Goal: Transaction & Acquisition: Purchase product/service

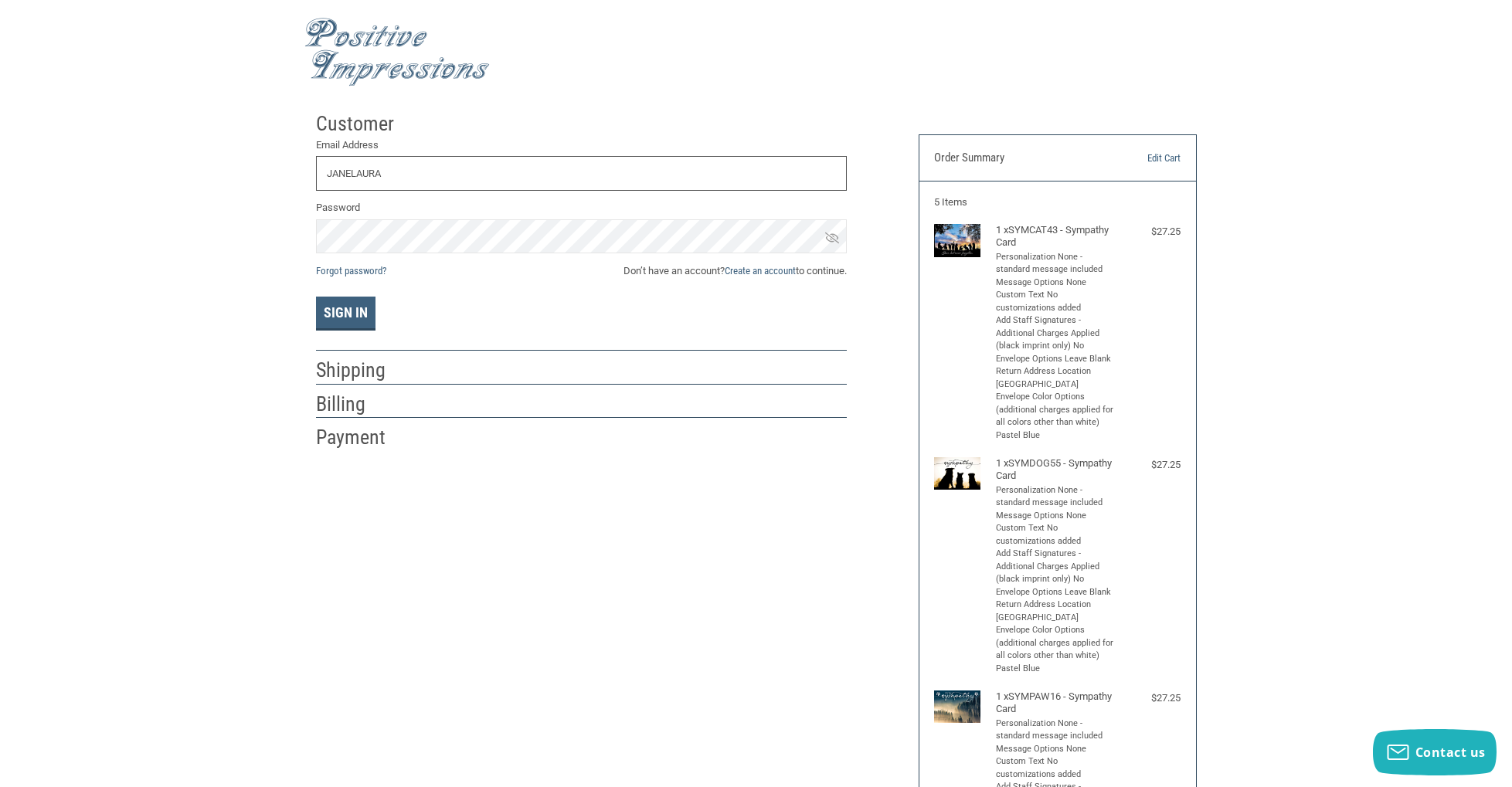
click at [519, 175] on input "JANELAURA" at bounding box center [581, 173] width 531 height 35
type input "J"
click at [519, 172] on input "Email Address" at bounding box center [581, 172] width 531 height 35
type input "[EMAIL_ADDRESS][DOMAIN_NAME]"
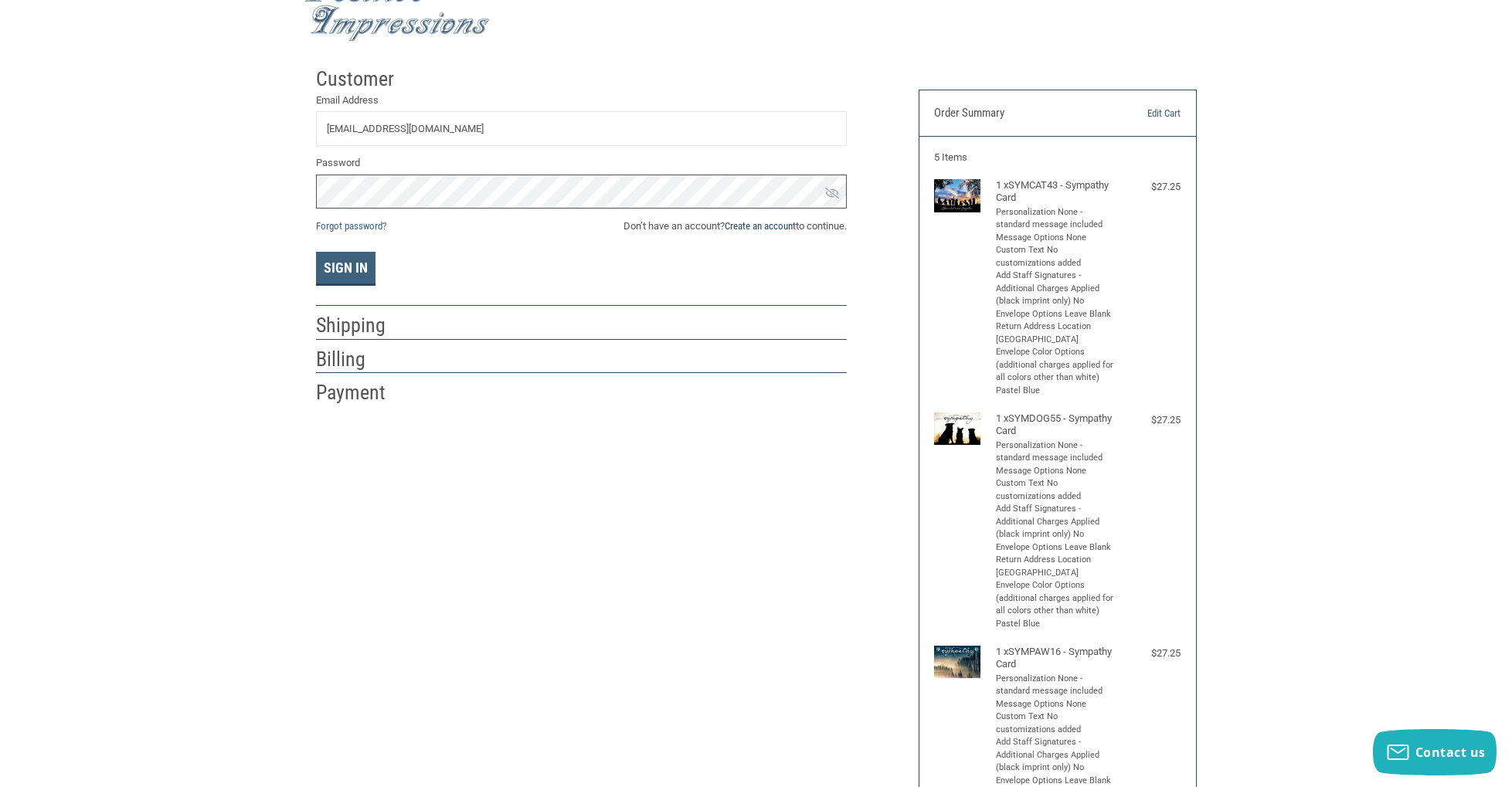
scroll to position [26, 0]
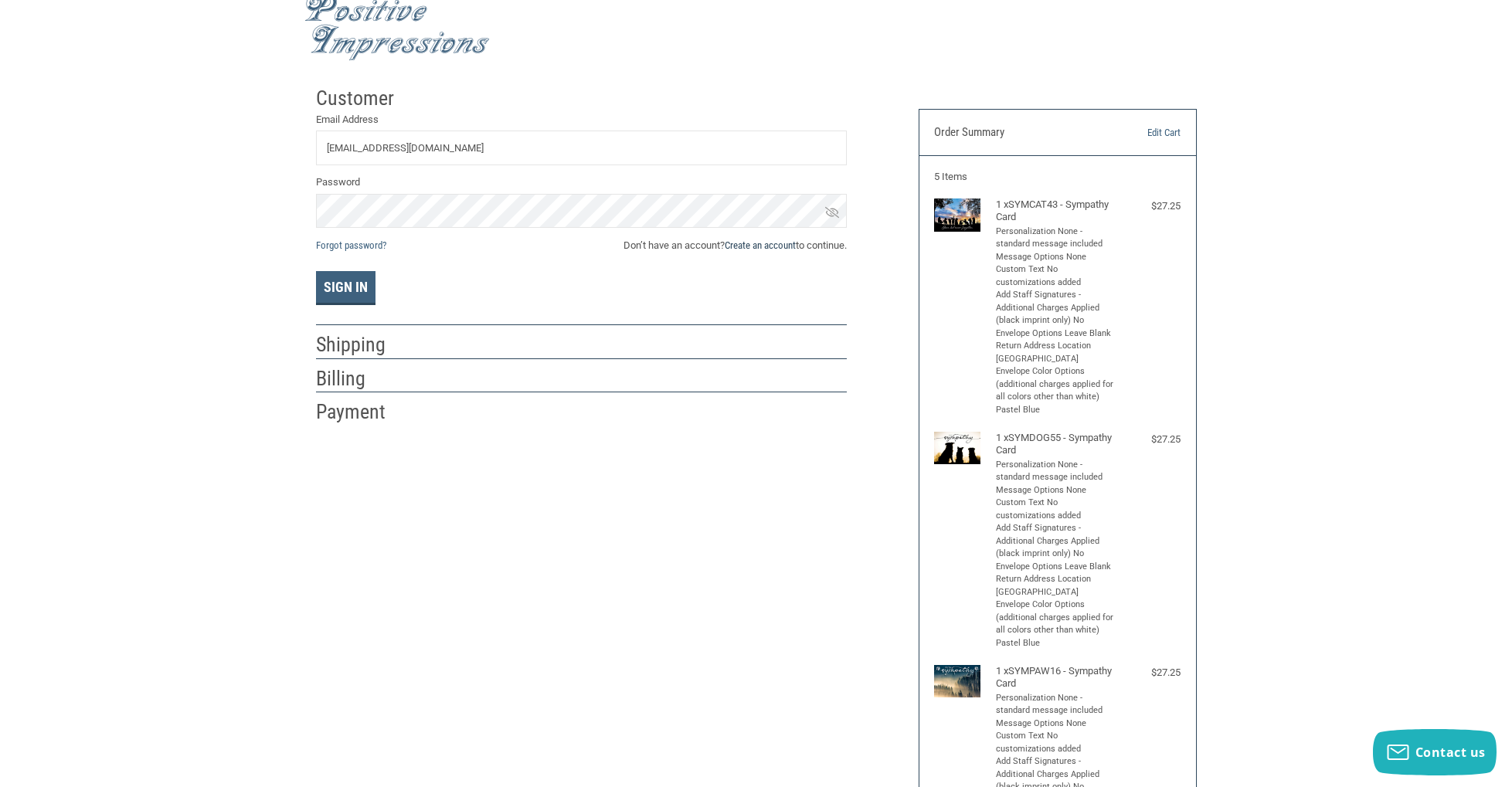
click at [744, 247] on link "Create an account" at bounding box center [760, 245] width 71 height 11
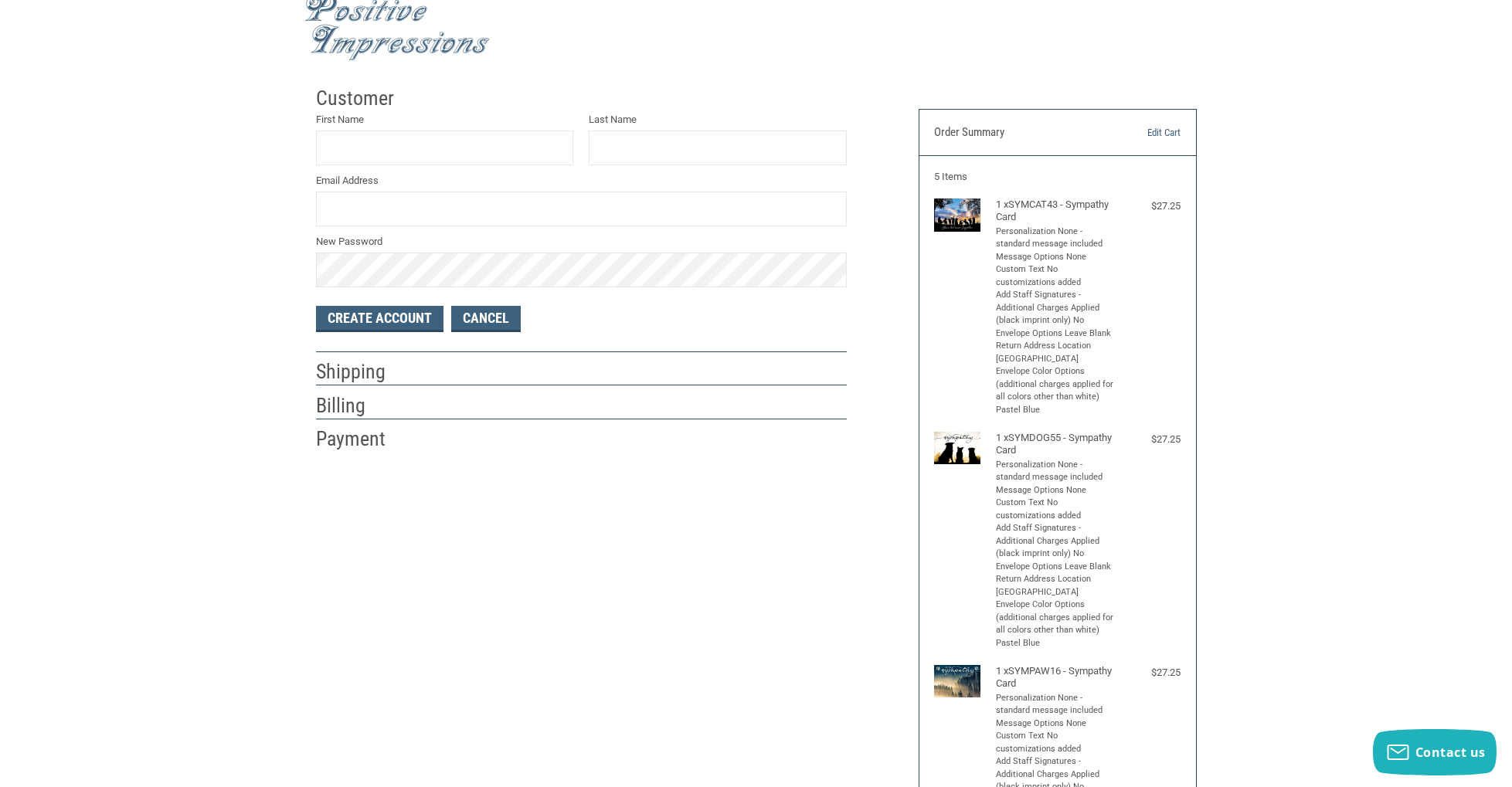
scroll to position [28, 0]
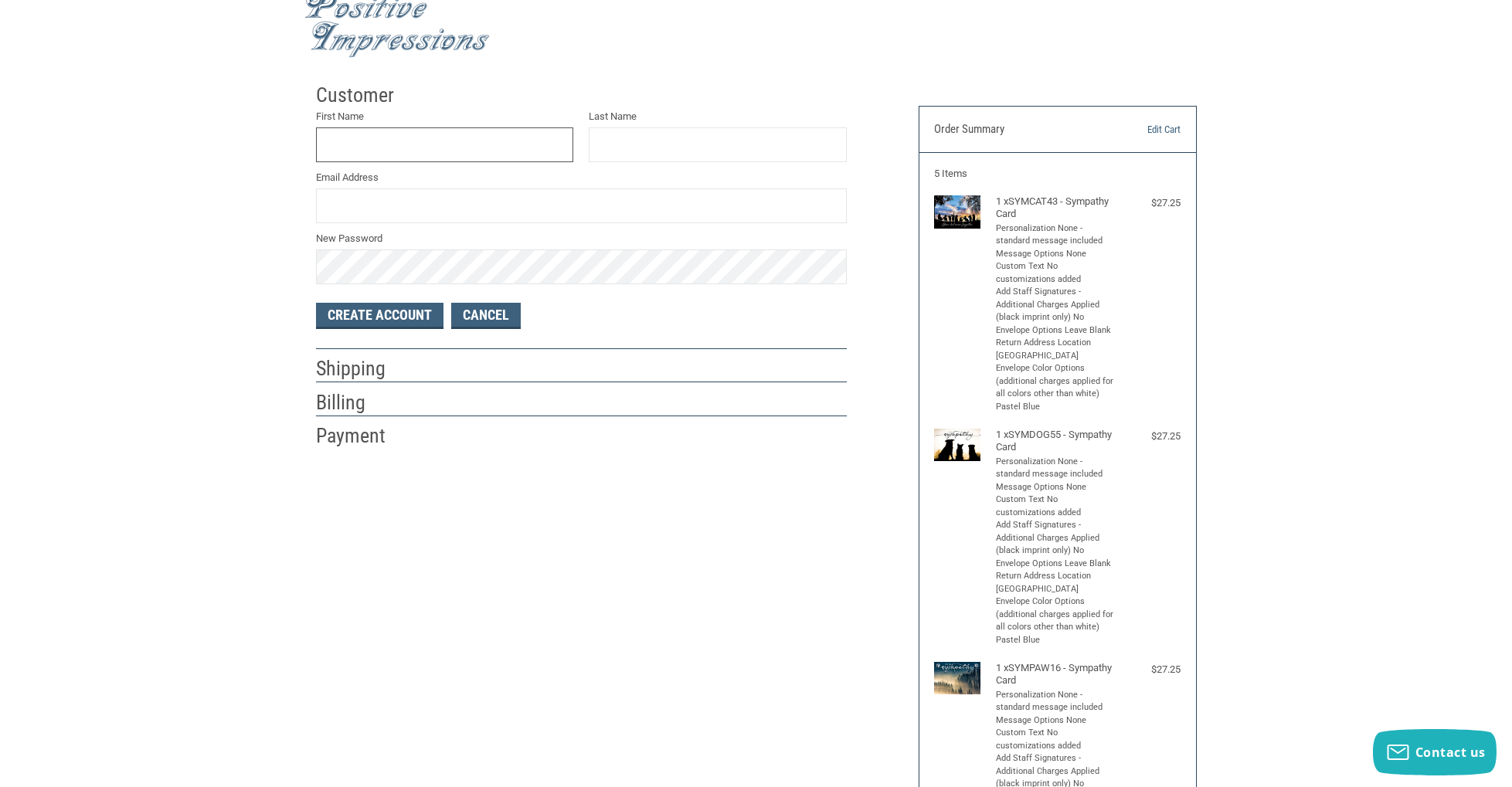
click at [483, 155] on input "First Name" at bounding box center [445, 145] width 258 height 35
type input "[PERSON_NAME]"
type input "[EMAIL_ADDRESS][DOMAIN_NAME]"
click at [382, 314] on button "Create Account" at bounding box center [379, 316] width 128 height 26
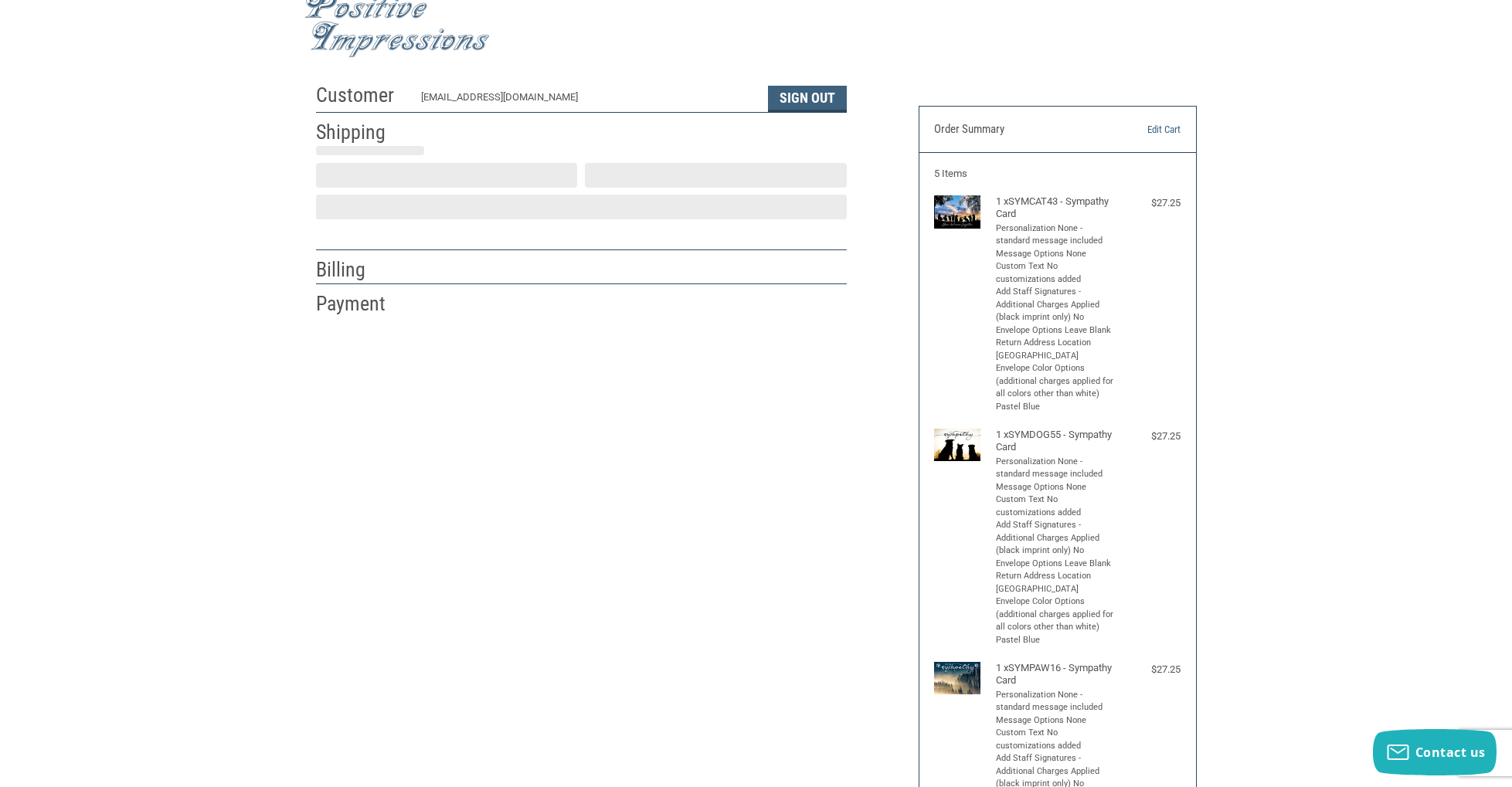
select select "US"
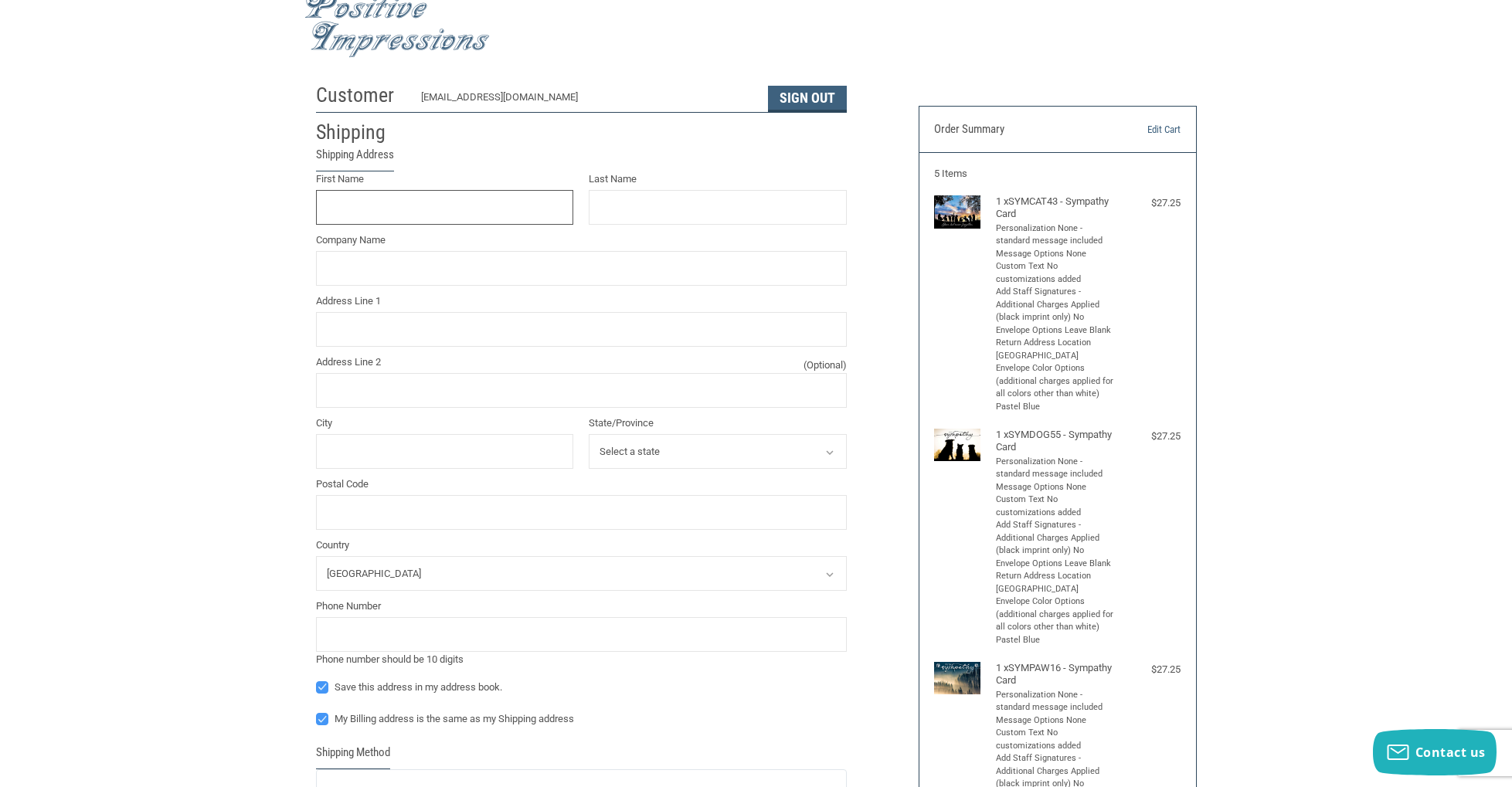
scroll to position [0, 0]
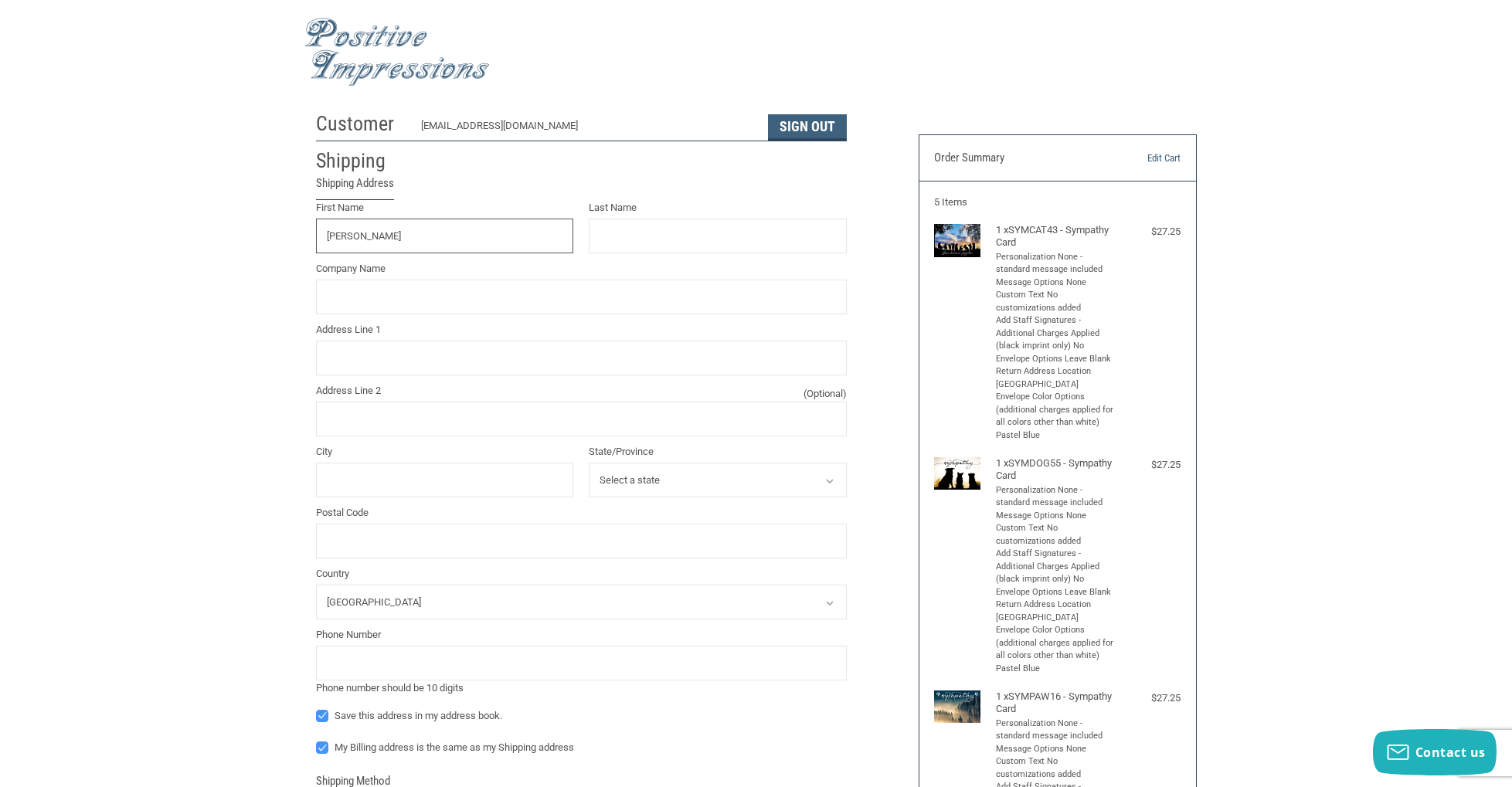
type input "[PERSON_NAME]"
type input "AnimaliA Veterinary Care"
type input "[STREET_ADDRESS]"
type input "[GEOGRAPHIC_DATA]"
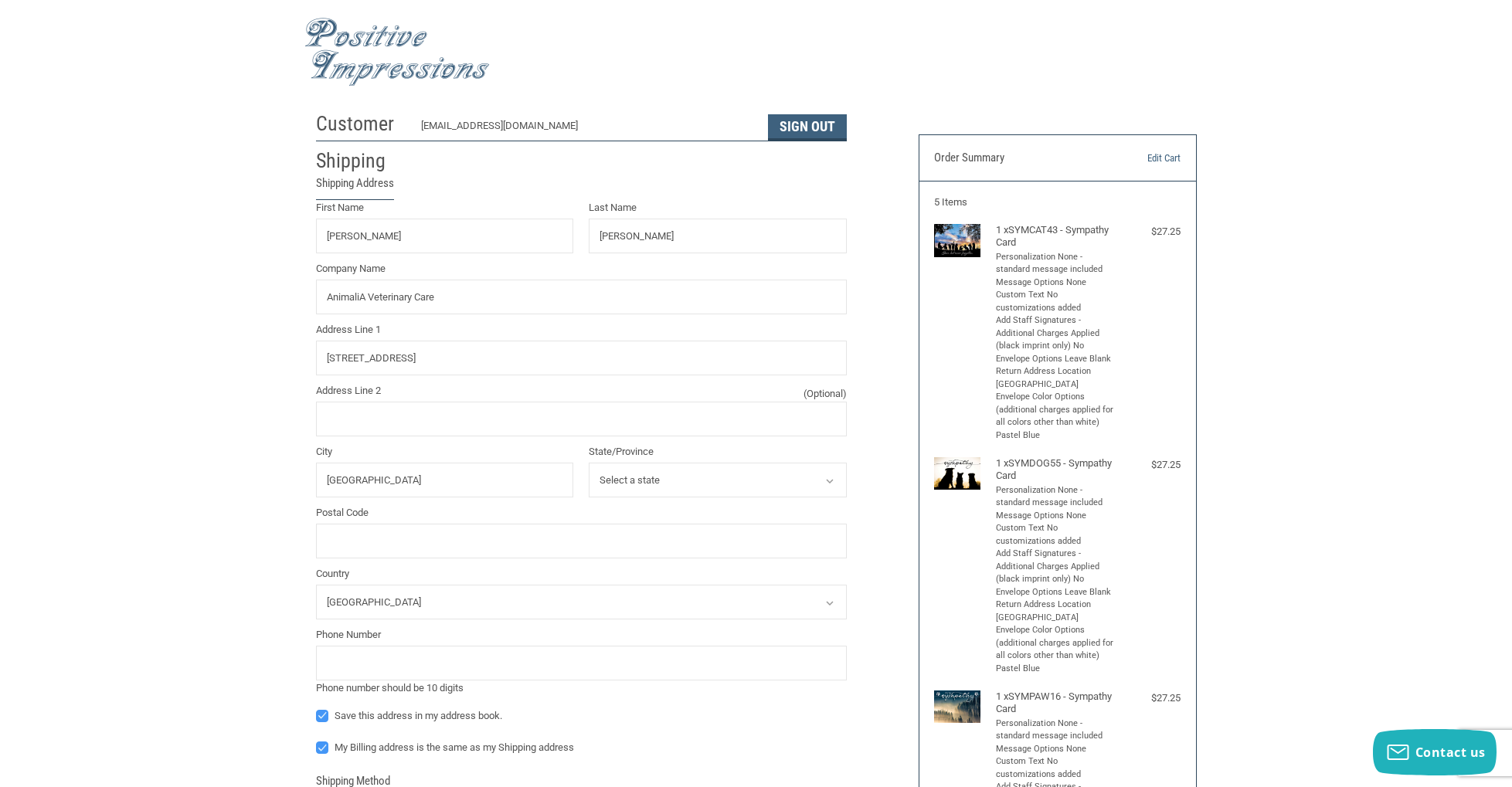
select select "WV"
type input "25411"
type input "3042585819"
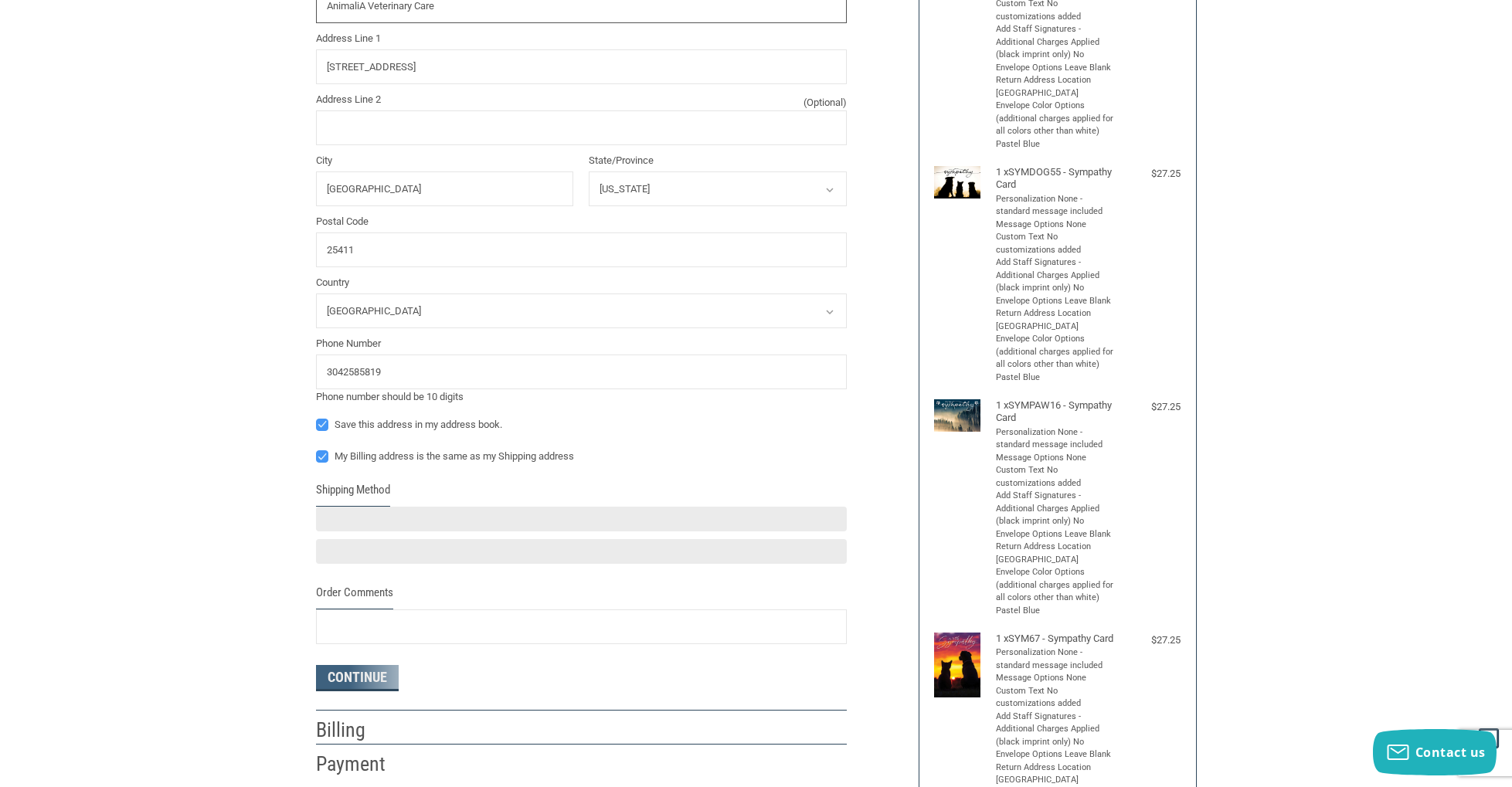
scroll to position [303, 0]
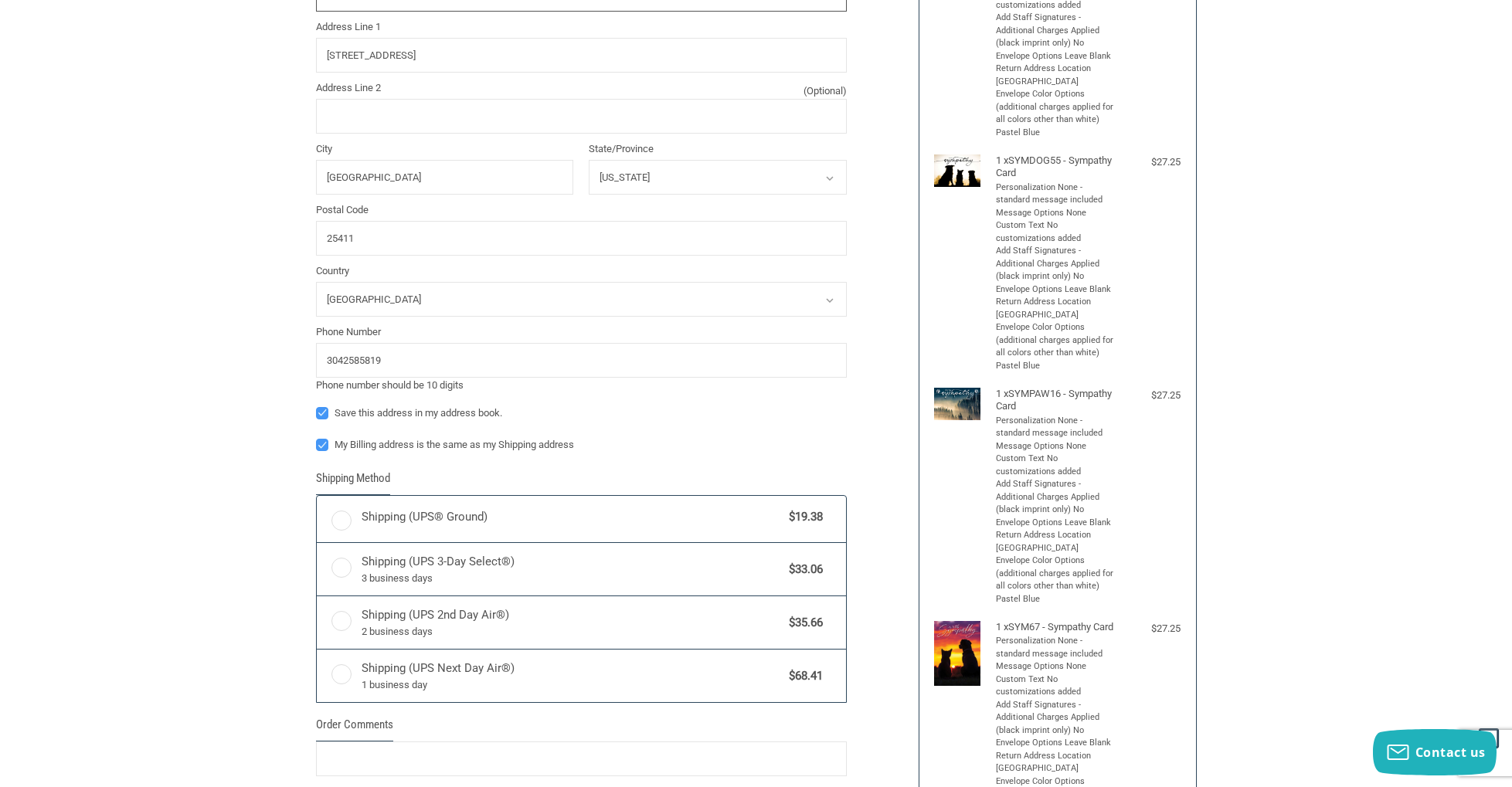
radio input "true"
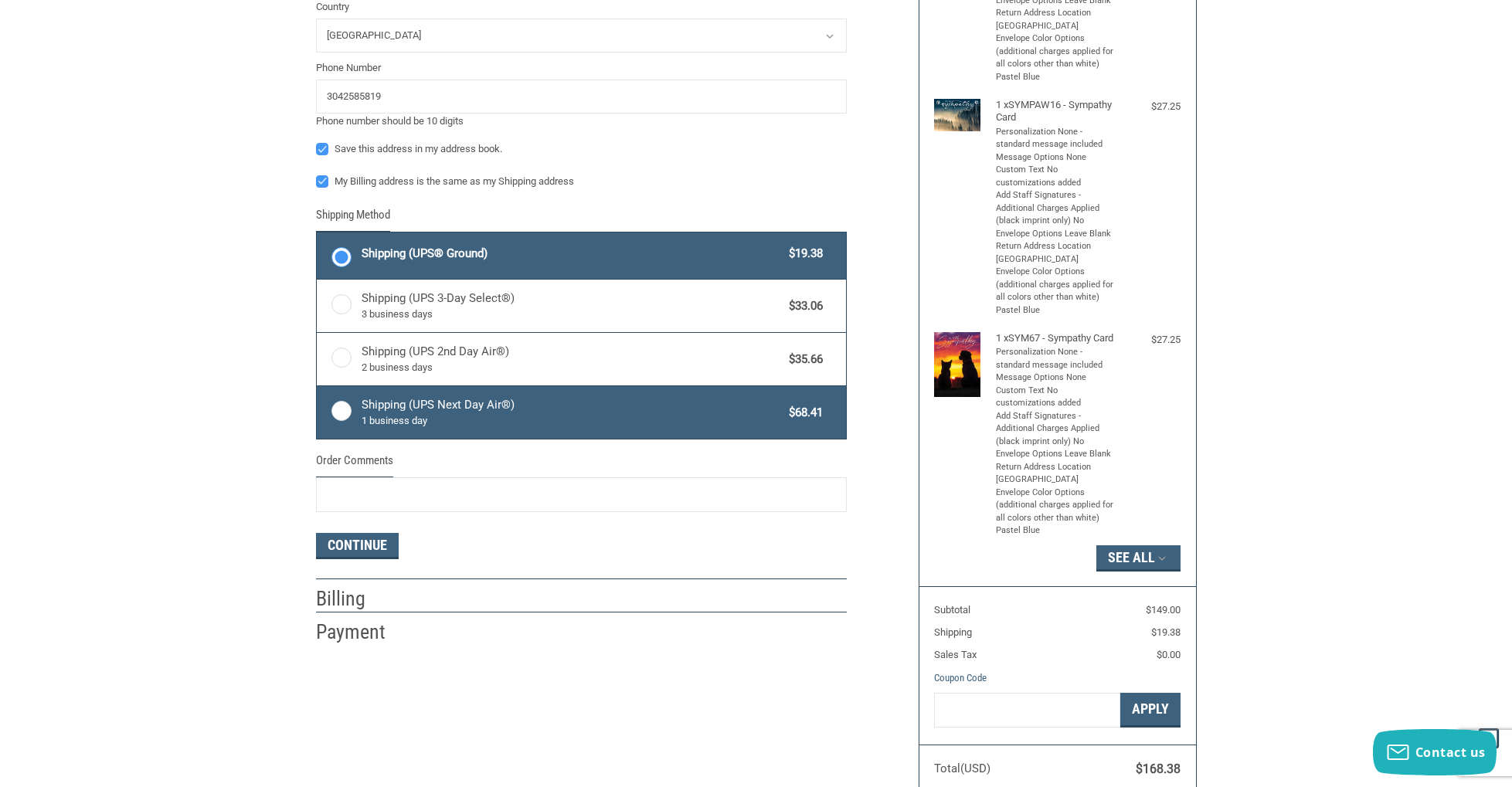
scroll to position [604, 0]
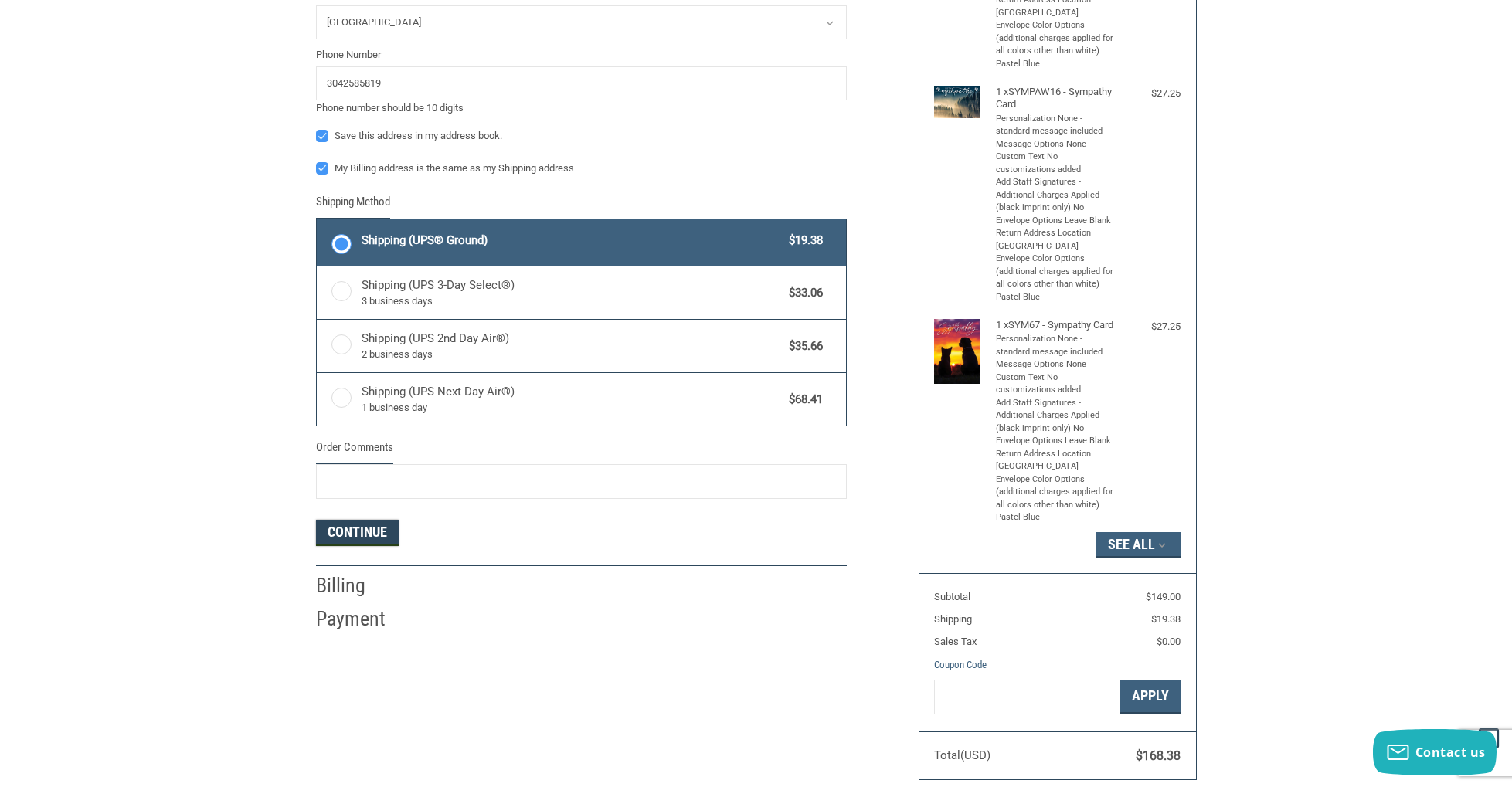
click at [340, 533] on button "Continue" at bounding box center [357, 533] width 82 height 26
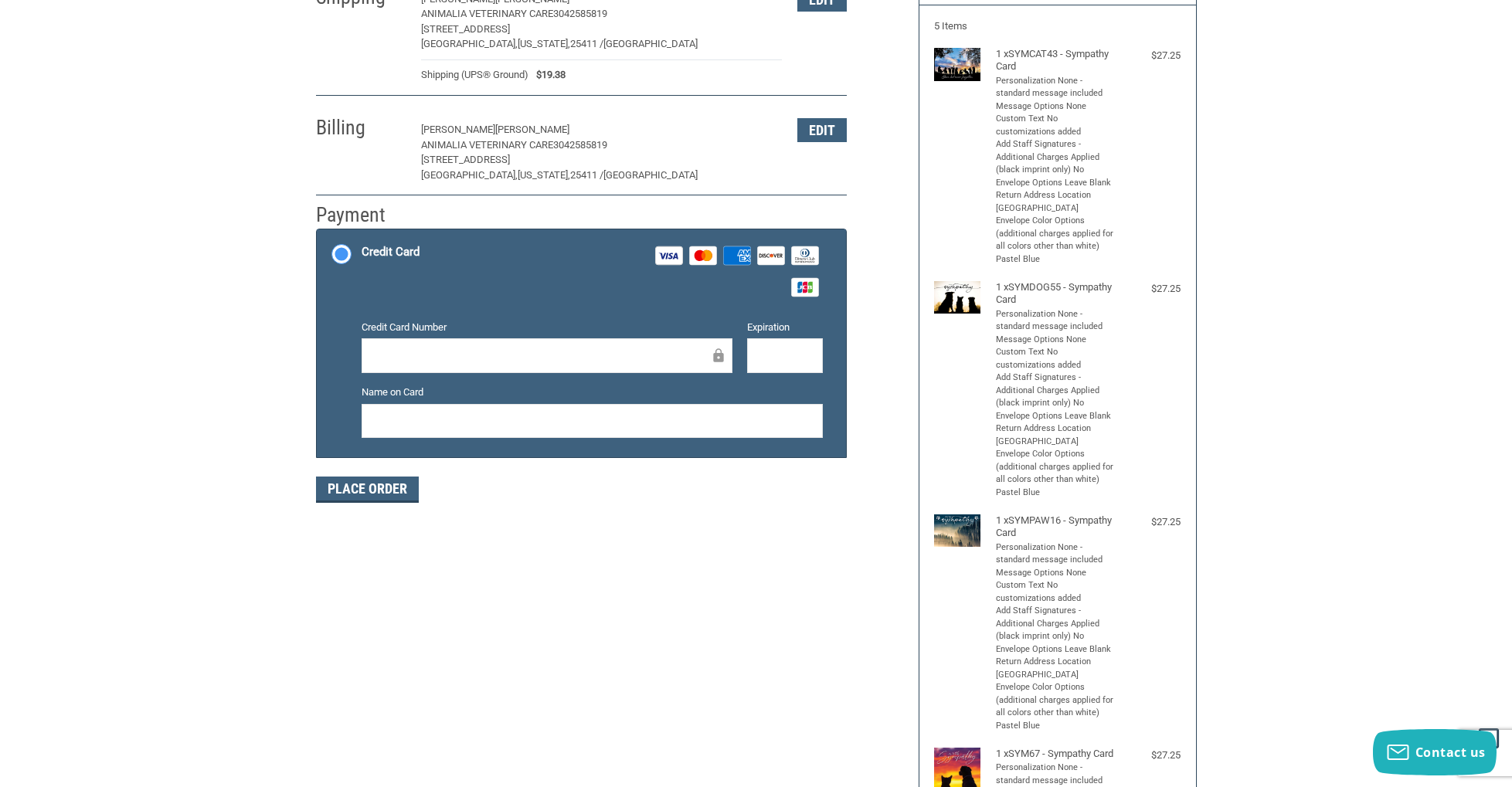
scroll to position [166, 0]
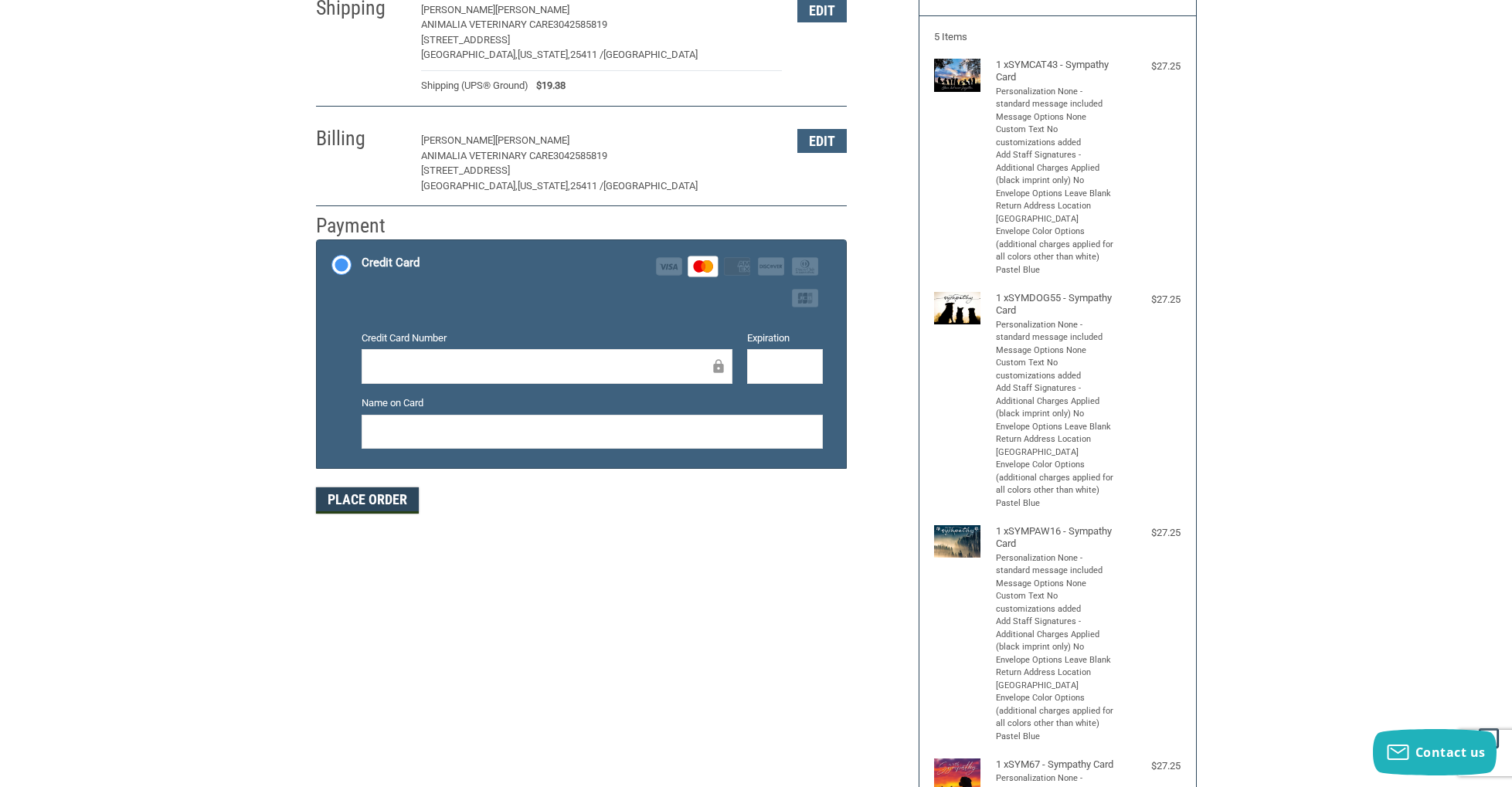
click at [346, 503] on button "Place Order" at bounding box center [367, 500] width 103 height 26
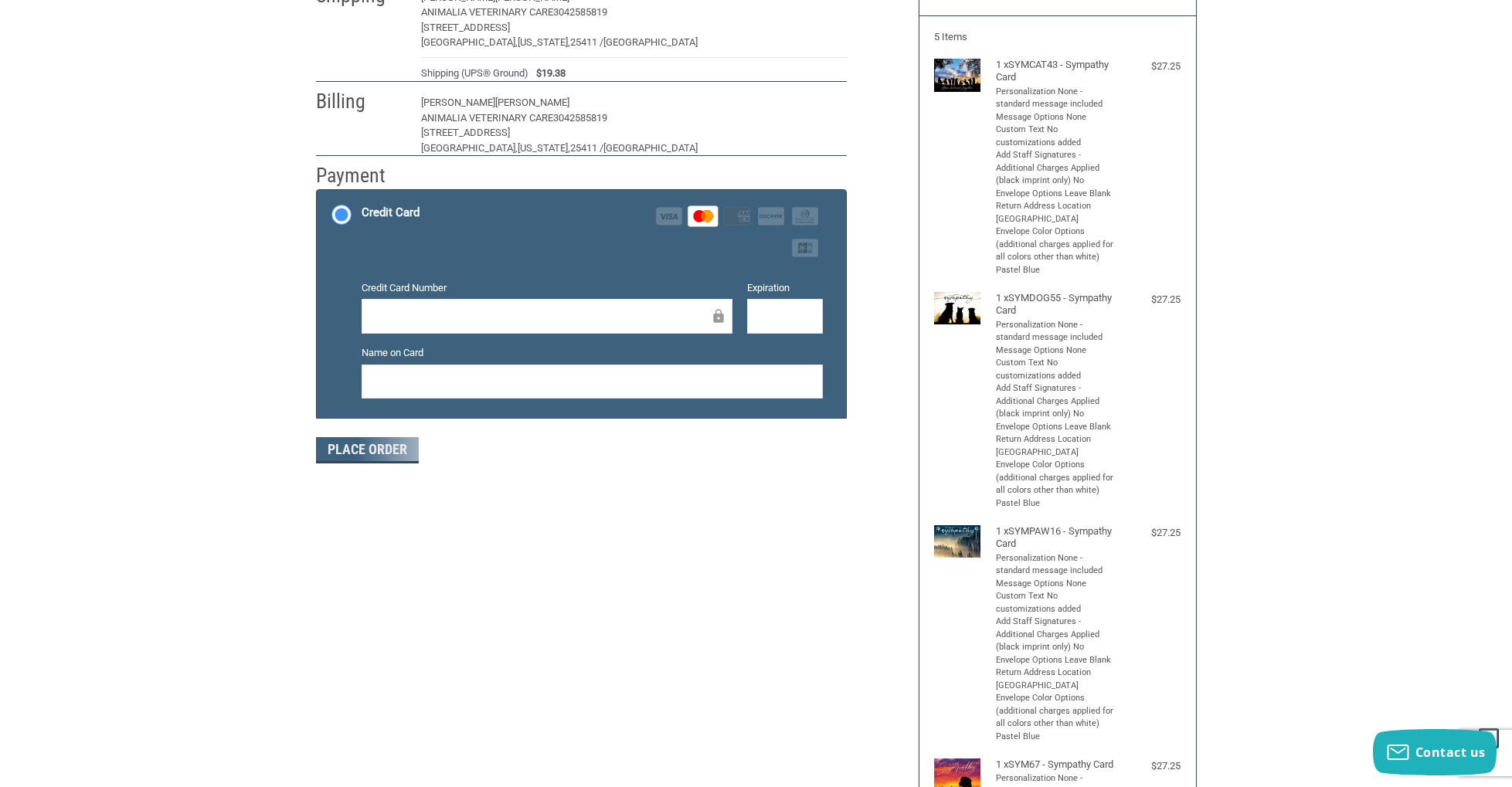
scroll to position [102, 0]
